Goal: Task Accomplishment & Management: Complete application form

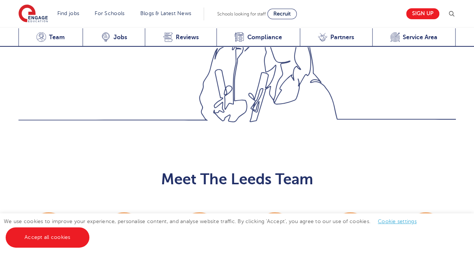
scroll to position [758, 0]
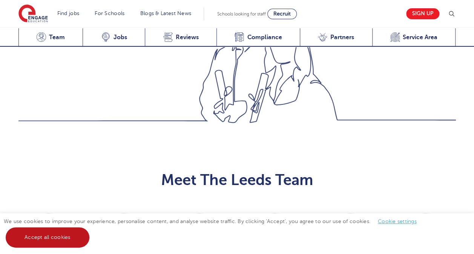
click at [70, 240] on link "Accept all cookies" at bounding box center [48, 237] width 84 height 20
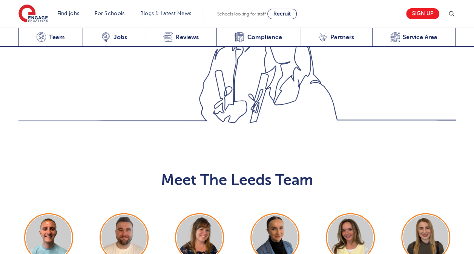
scroll to position [840, 0]
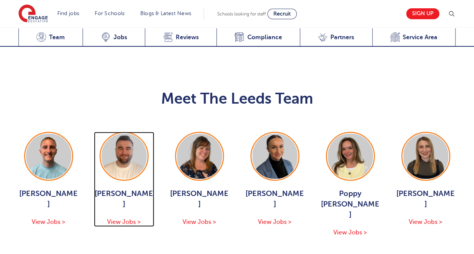
click at [126, 219] on span "View Jobs >" at bounding box center [124, 222] width 34 height 7
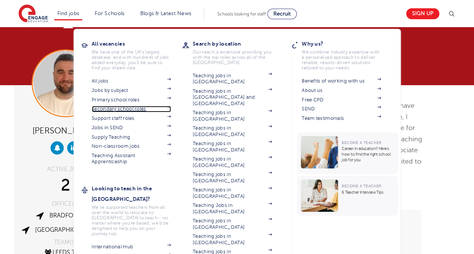
click at [127, 110] on link "Secondary school roles" at bounding box center [131, 109] width 79 height 6
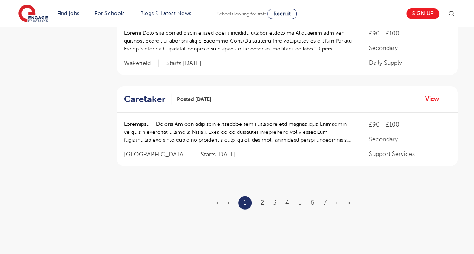
scroll to position [893, 0]
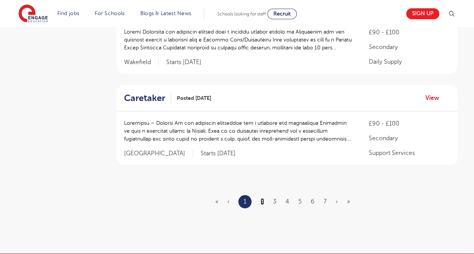
click at [264, 203] on link "2" at bounding box center [261, 201] width 3 height 7
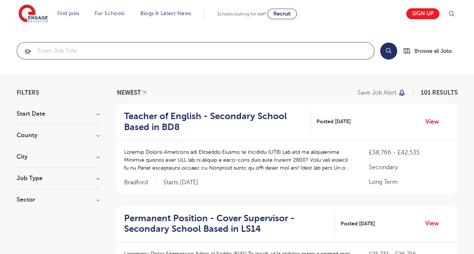
click at [98, 51] on input "search" at bounding box center [195, 51] width 357 height 17
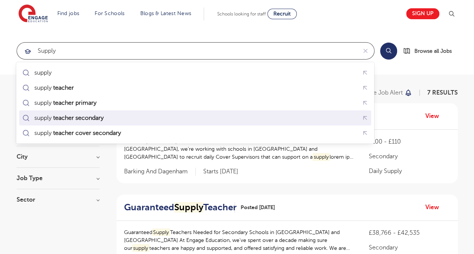
click at [84, 121] on mark "teacher secondary" at bounding box center [78, 117] width 53 height 9
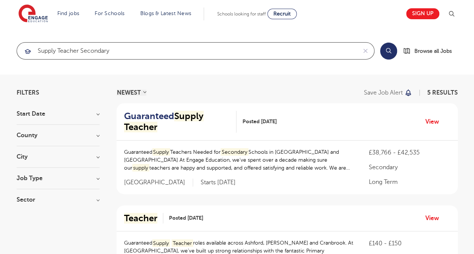
type input "supply teacher secondary"
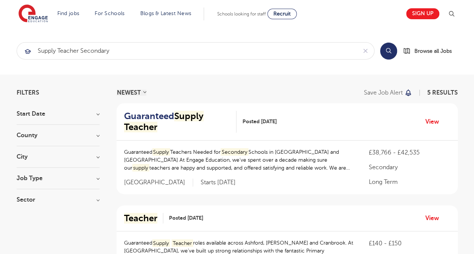
click at [90, 135] on h3 "County" at bounding box center [58, 135] width 83 height 6
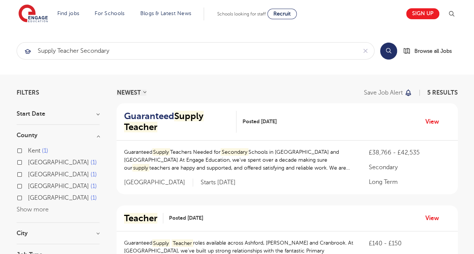
click at [28, 162] on input "Leeds 1" at bounding box center [30, 161] width 5 height 5
checkbox input "true"
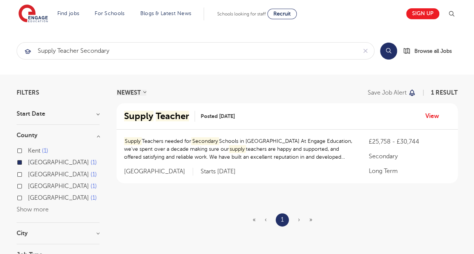
click at [248, 146] on p "Supply Teachers needed for Secondary Schools in Leeds At Engage Education, we’v…" at bounding box center [239, 149] width 230 height 24
click at [178, 113] on mark "Teacher" at bounding box center [172, 116] width 33 height 11
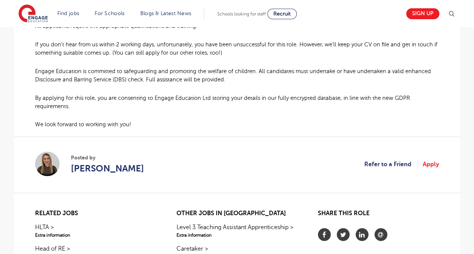
scroll to position [532, 0]
click at [430, 165] on link "Apply" at bounding box center [431, 165] width 16 height 10
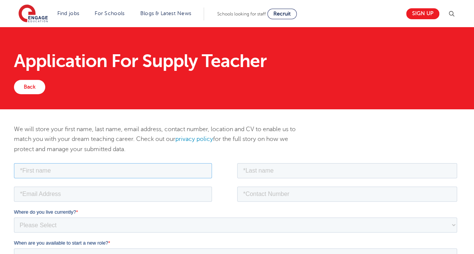
click at [133, 171] on input "text" at bounding box center [113, 170] width 198 height 15
type input "[PERSON_NAME]"
click at [256, 169] on input "text" at bounding box center [347, 170] width 220 height 15
type input "[PERSON_NAME]"
click at [161, 188] on input "email" at bounding box center [113, 193] width 198 height 15
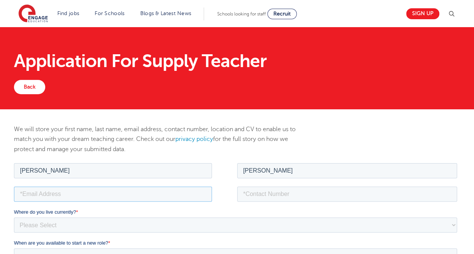
type input "[EMAIL_ADDRESS][DOMAIN_NAME]"
click at [259, 198] on input "tel" at bounding box center [347, 193] width 220 height 15
type input "07739419293"
click at [166, 221] on select "Please Select [GEOGRAPHIC_DATA] [GEOGRAPHIC_DATA] [GEOGRAPHIC_DATA] [GEOGRAPHIC…" at bounding box center [235, 224] width 443 height 15
select select "UK"
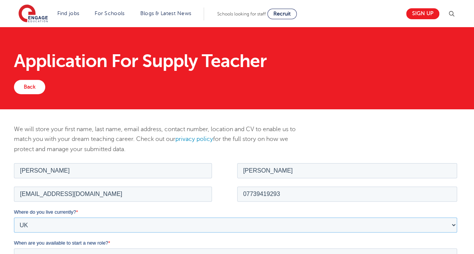
click at [14, 217] on select "Please Select [GEOGRAPHIC_DATA] [GEOGRAPHIC_DATA] [GEOGRAPHIC_DATA] [GEOGRAPHIC…" at bounding box center [235, 224] width 443 height 15
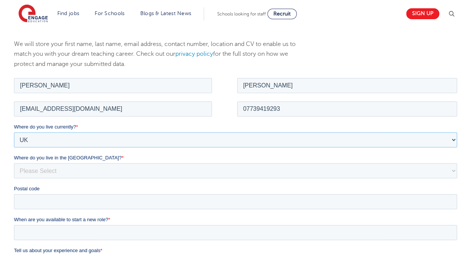
scroll to position [85, 0]
click at [103, 169] on select "Please Select Overseas [GEOGRAPHIC_DATA] [GEOGRAPHIC_DATA] [GEOGRAPHIC_DATA] [G…" at bounding box center [235, 170] width 443 height 15
select select "[GEOGRAPHIC_DATA]"
click at [14, 163] on select "Please Select Overseas [GEOGRAPHIC_DATA] [GEOGRAPHIC_DATA] [GEOGRAPHIC_DATA] [G…" at bounding box center [235, 170] width 443 height 15
click at [70, 200] on input "Postal code" at bounding box center [235, 201] width 443 height 15
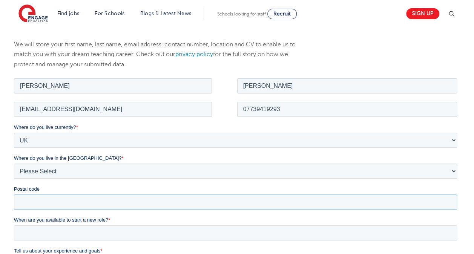
type input "LS13 1NA"
click at [83, 230] on input "When are you available to start a new role? *" at bounding box center [235, 232] width 443 height 15
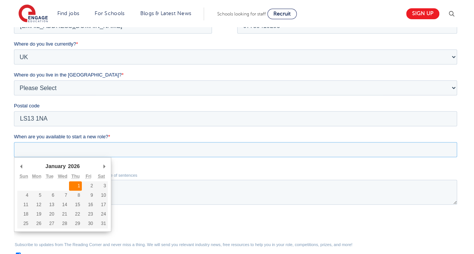
type div "[DATE]"
type input "[DATE]"
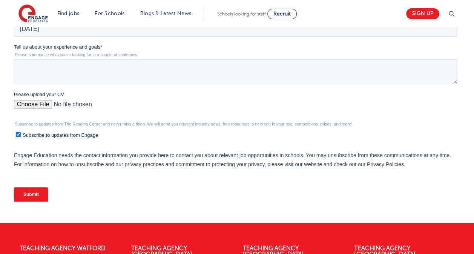
scroll to position [230, 0]
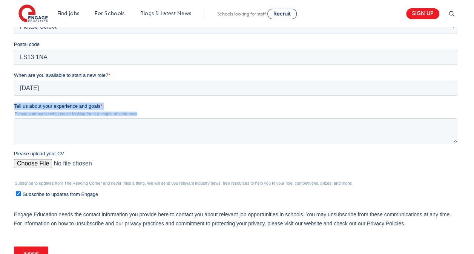
drag, startPoint x: 139, startPoint y: 112, endPoint x: 14, endPoint y: 107, distance: 126.0
click at [14, 107] on html "Job Position Job Sector Job ID Job Number Job Owner [PERSON_NAME] [EMAIL_ADDRES…" at bounding box center [237, 103] width 446 height 342
copy div "Tell us about your experience and goals * Please summarise what you're looking …"
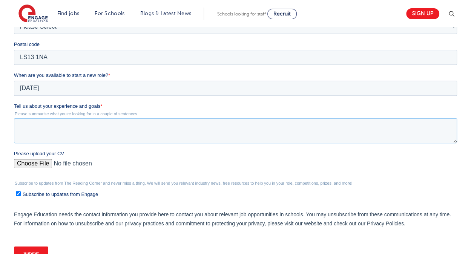
click at [147, 128] on textarea "Tell us about your experience and goals *" at bounding box center [235, 130] width 443 height 25
paste textarea "I have experience supporting a range of year groups across different subjects, …"
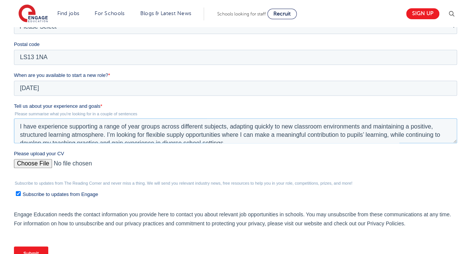
scroll to position [4, 0]
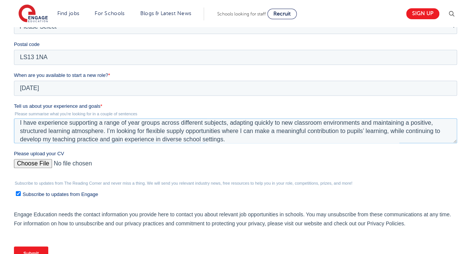
type textarea "I have experience supporting a range of year groups across different subjects, …"
click at [42, 164] on input "Please upload your CV" at bounding box center [235, 166] width 443 height 15
type input "C:\fakepath\[PERSON_NAME] CV.docx"
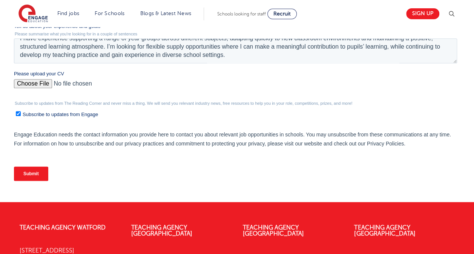
scroll to position [310, 0]
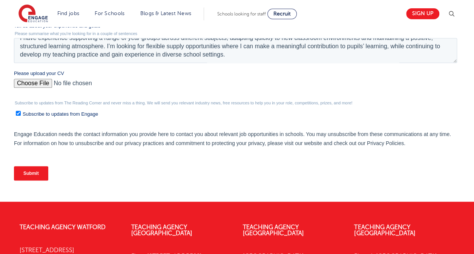
click at [35, 170] on input "Submit" at bounding box center [31, 173] width 34 height 14
